Goal: Information Seeking & Learning: Check status

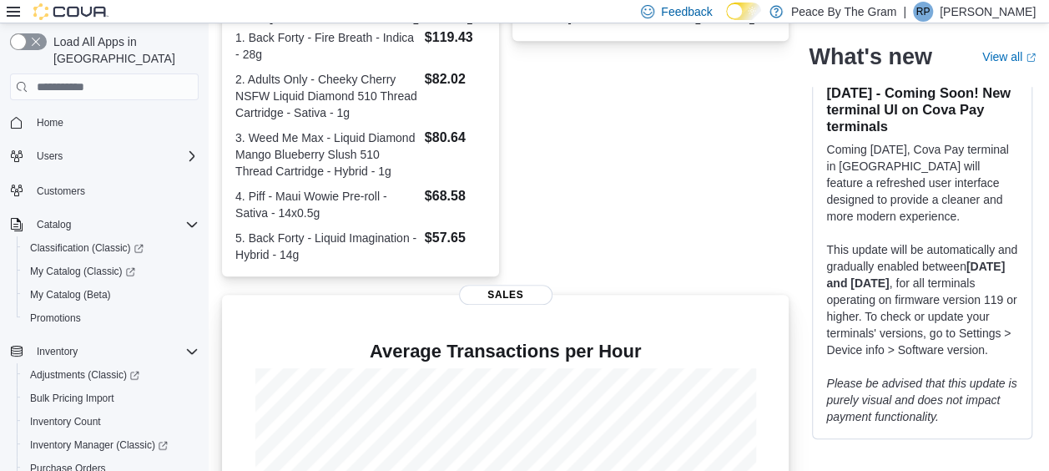
scroll to position [572, 0]
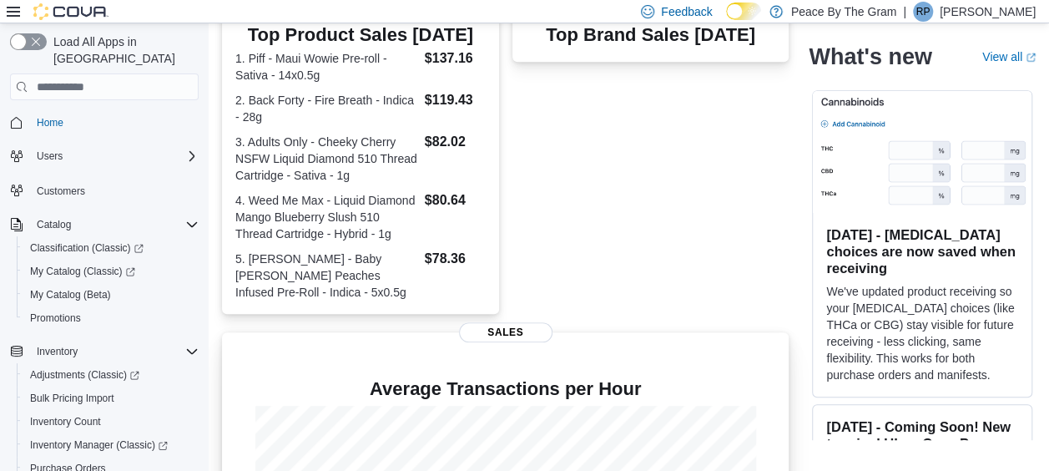
scroll to position [572, 0]
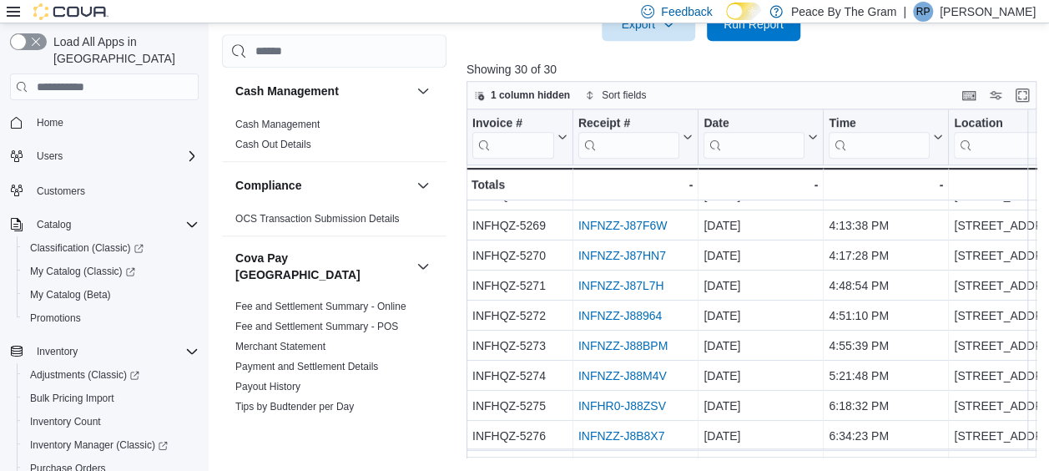
scroll to position [584, 0]
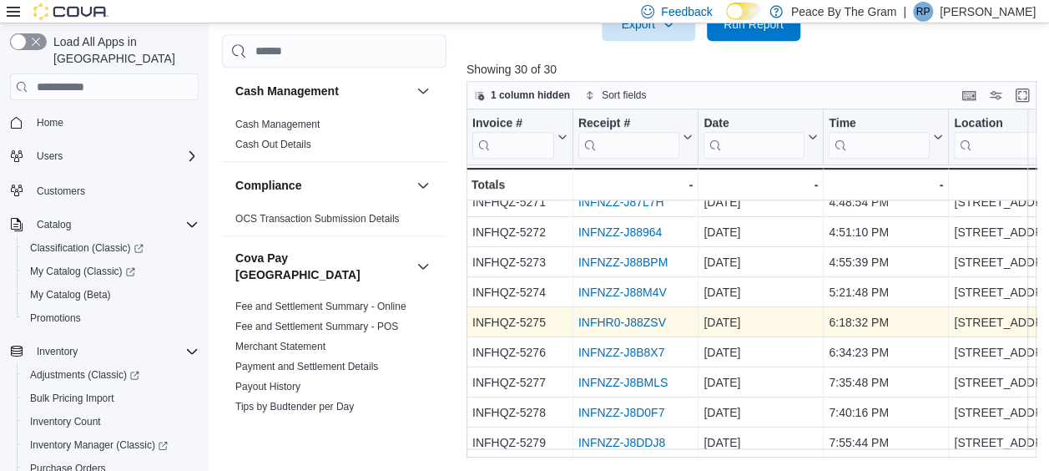
click at [619, 319] on link "INFHR0-J88ZSV" at bounding box center [622, 321] width 88 height 13
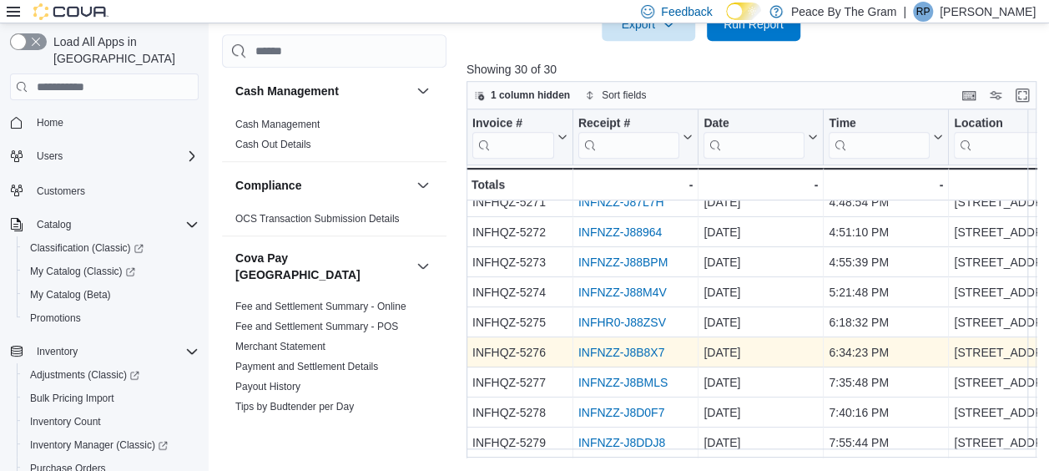
click at [639, 352] on link "INFNZZ-J8B8X7" at bounding box center [621, 351] width 86 height 13
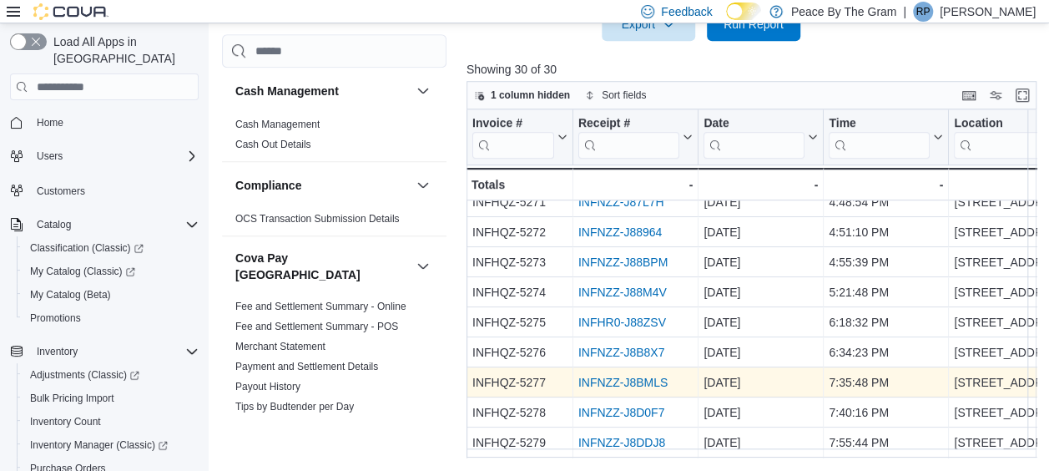
click at [601, 381] on link "INFNZZ-J8BMLS" at bounding box center [622, 382] width 89 height 13
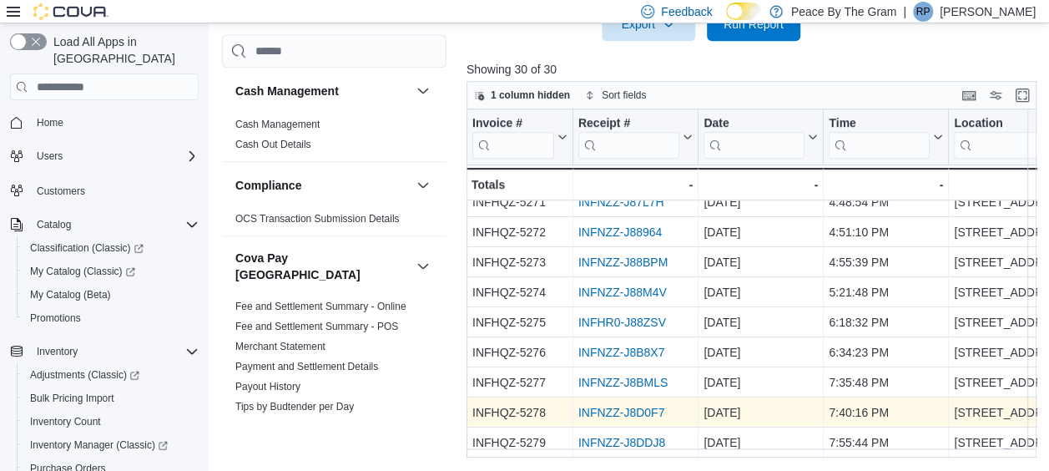
click at [632, 406] on link "INFNZZ-J8D0F7" at bounding box center [621, 412] width 86 height 13
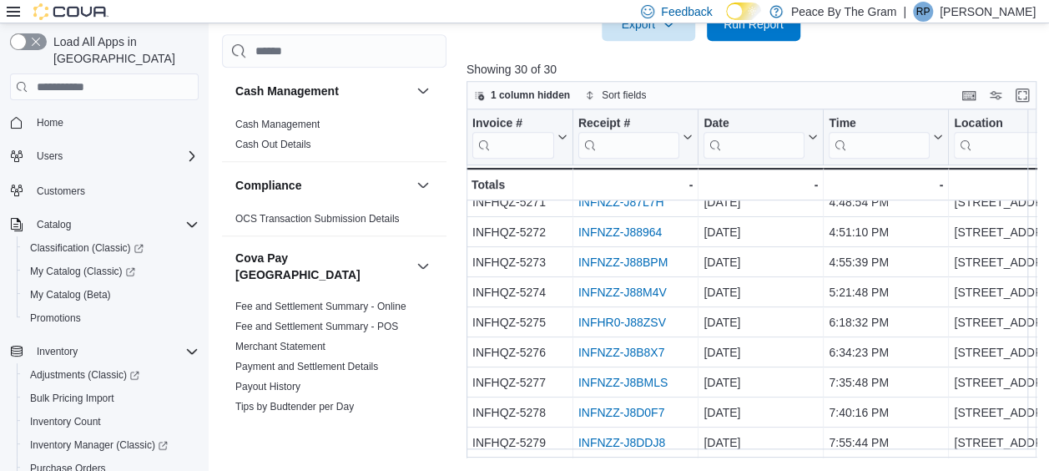
scroll to position [652, 0]
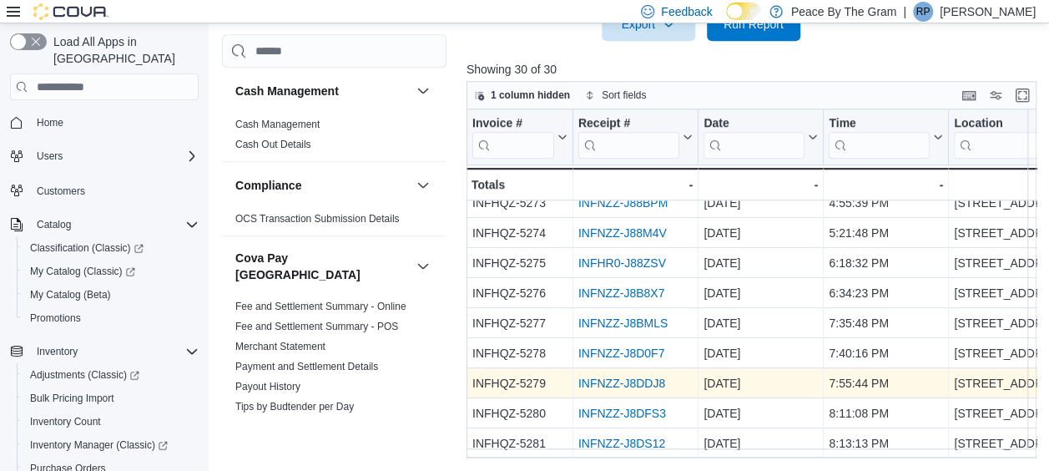
click at [616, 376] on link "INFNZZ-J8DDJ8" at bounding box center [621, 382] width 87 height 13
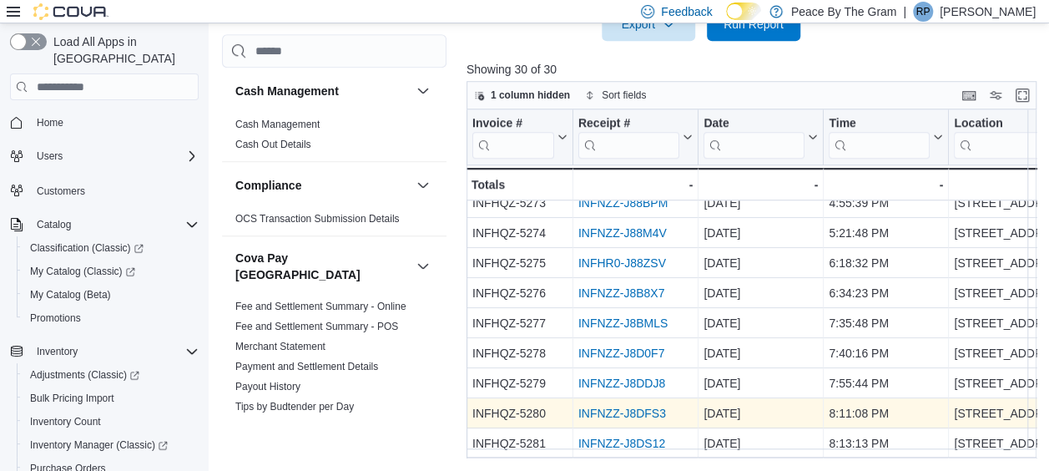
click at [599, 406] on link "INFNZZ-J8DFS3" at bounding box center [622, 412] width 88 height 13
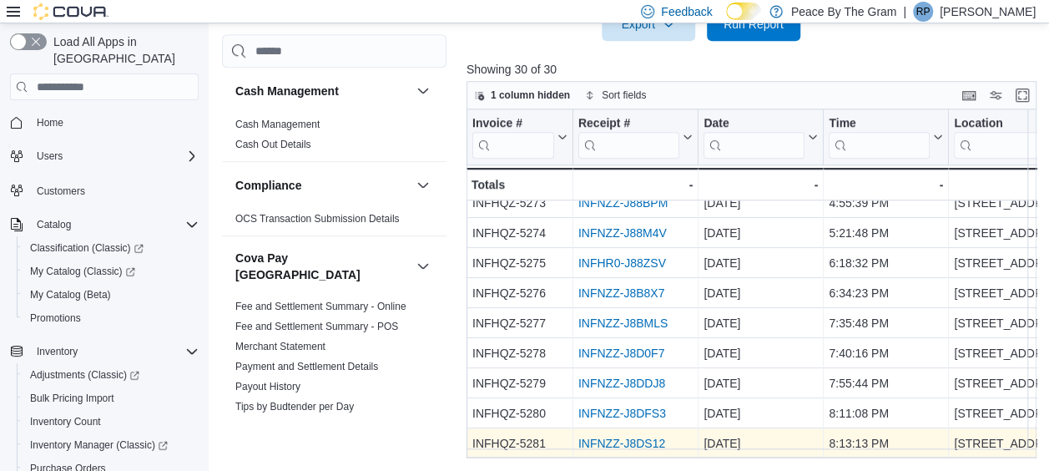
click at [637, 436] on link "INFNZZ-J8DS12" at bounding box center [621, 442] width 87 height 13
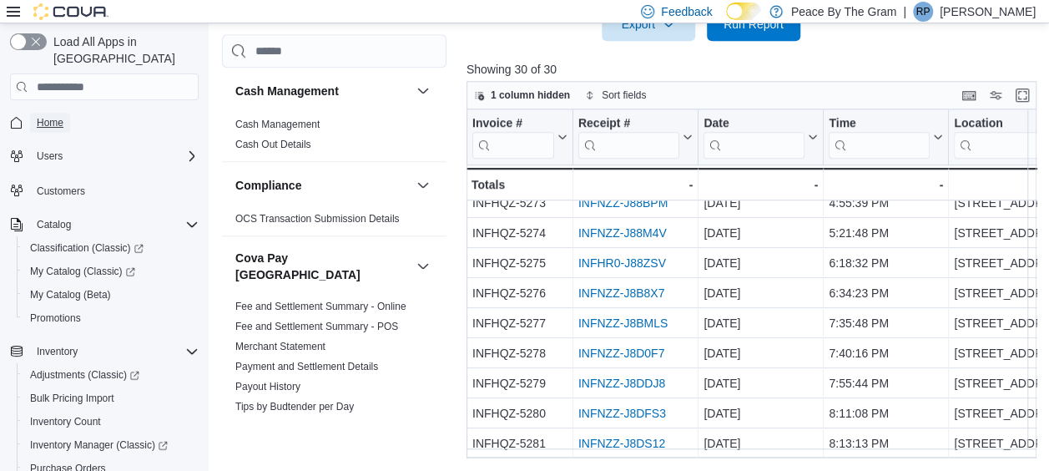
click at [48, 116] on span "Home" at bounding box center [50, 122] width 27 height 13
